Goal: Task Accomplishment & Management: Manage account settings

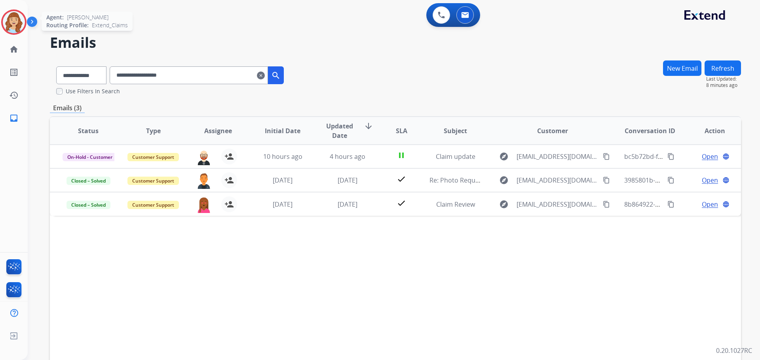
click at [17, 20] on img at bounding box center [14, 22] width 22 height 22
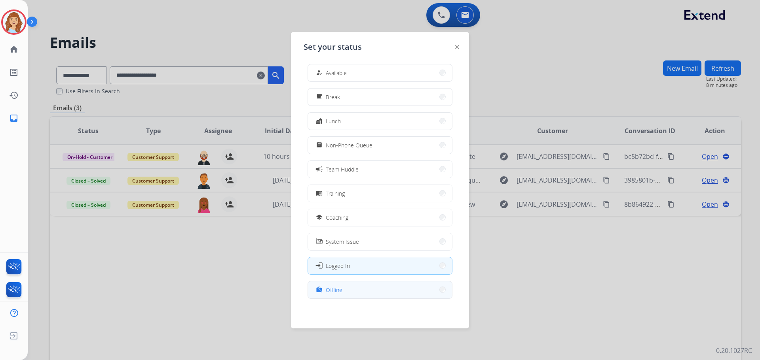
scroll to position [2, 0]
click at [370, 290] on button "work_off Offline" at bounding box center [380, 289] width 144 height 17
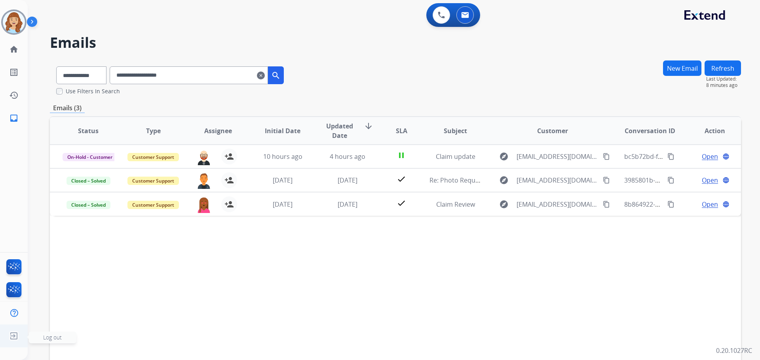
click at [11, 334] on img at bounding box center [14, 336] width 14 height 15
click at [55, 338] on span "Log out" at bounding box center [52, 338] width 19 height 8
